Goal: Use online tool/utility: Use online tool/utility

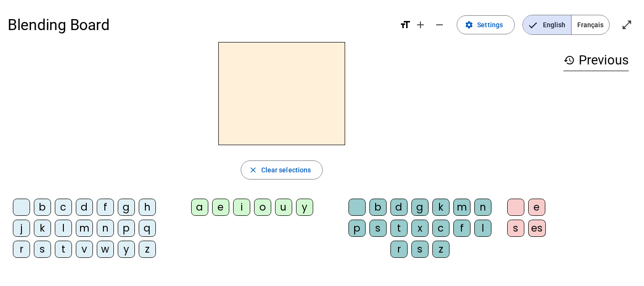
click at [84, 227] on div "m" at bounding box center [84, 227] width 17 height 17
click at [199, 206] on div "a" at bounding box center [199, 206] width 17 height 17
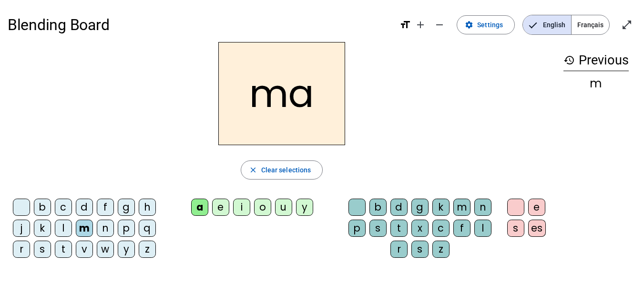
click at [63, 247] on div "t" at bounding box center [63, 248] width 17 height 17
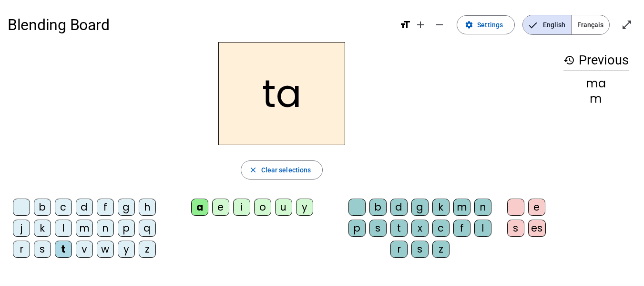
click at [63, 227] on div "l" at bounding box center [63, 227] width 17 height 17
click at [208, 201] on div "a" at bounding box center [199, 206] width 17 height 17
click at [208, 209] on div "a" at bounding box center [199, 206] width 17 height 17
click at [220, 203] on div "e" at bounding box center [220, 206] width 17 height 17
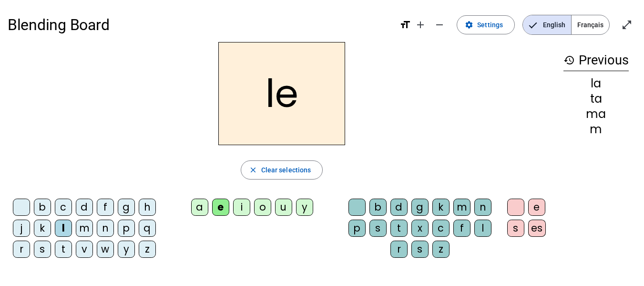
click at [276, 207] on div "u" at bounding box center [283, 206] width 17 height 17
click at [60, 254] on div "t" at bounding box center [63, 248] width 17 height 17
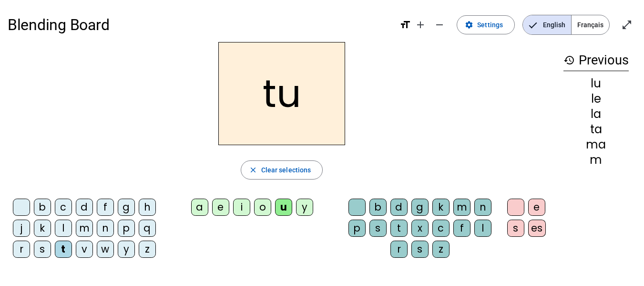
click at [83, 208] on div "d" at bounding box center [84, 206] width 17 height 17
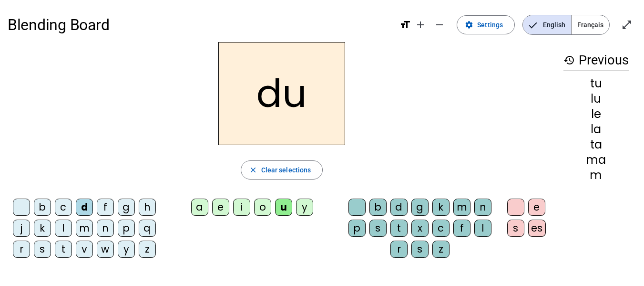
click at [400, 205] on div "d" at bounding box center [399, 206] width 17 height 17
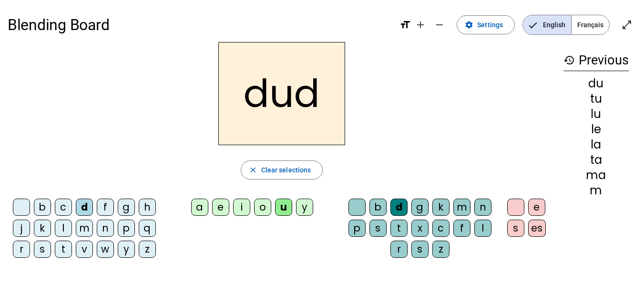
click at [355, 206] on div at bounding box center [357, 206] width 17 height 17
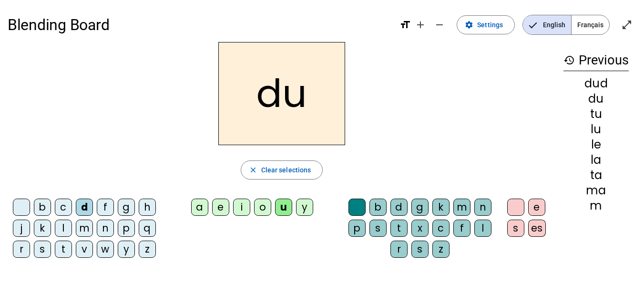
click at [219, 206] on div "e" at bounding box center [220, 206] width 17 height 17
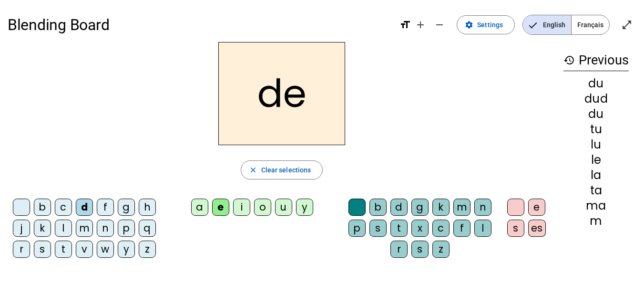
click at [83, 228] on div "m" at bounding box center [84, 227] width 17 height 17
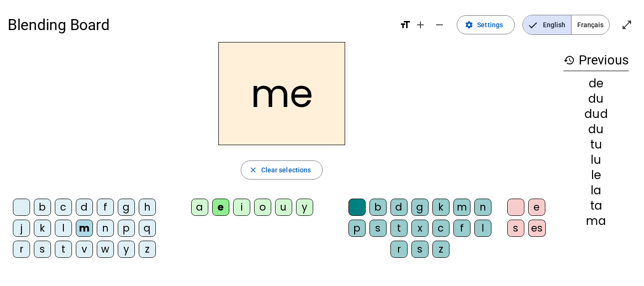
click at [20, 226] on div "j" at bounding box center [21, 227] width 17 height 17
